Goal: Task Accomplishment & Management: Use online tool/utility

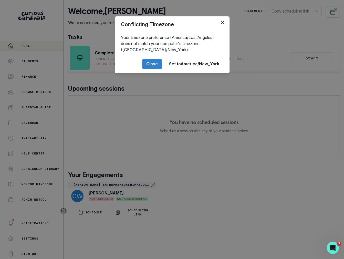
click at [226, 85] on div "Conflicting Timezone Your timezone preference (America/Los_Angeles) does not ma…" at bounding box center [172, 129] width 344 height 259
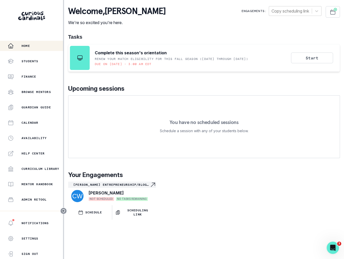
scroll to position [55, 0]
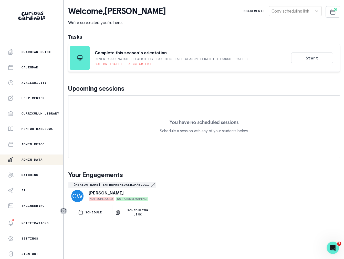
click at [39, 158] on p "Admin Data" at bounding box center [32, 159] width 21 height 4
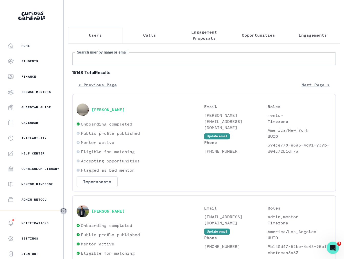
click at [114, 56] on input "Search user by name or email" at bounding box center [203, 58] width 263 height 13
type input "nyakio"
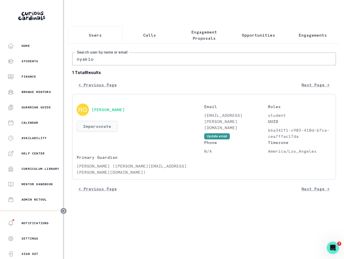
click at [98, 121] on button "Impersonate" at bounding box center [97, 126] width 41 height 11
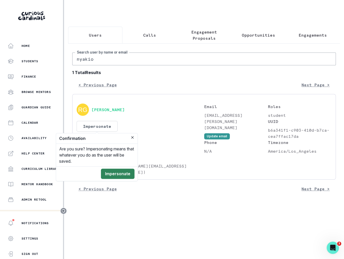
click at [126, 174] on button "Impersonate" at bounding box center [118, 173] width 34 height 10
